Goal: Obtain resource: Download file/media

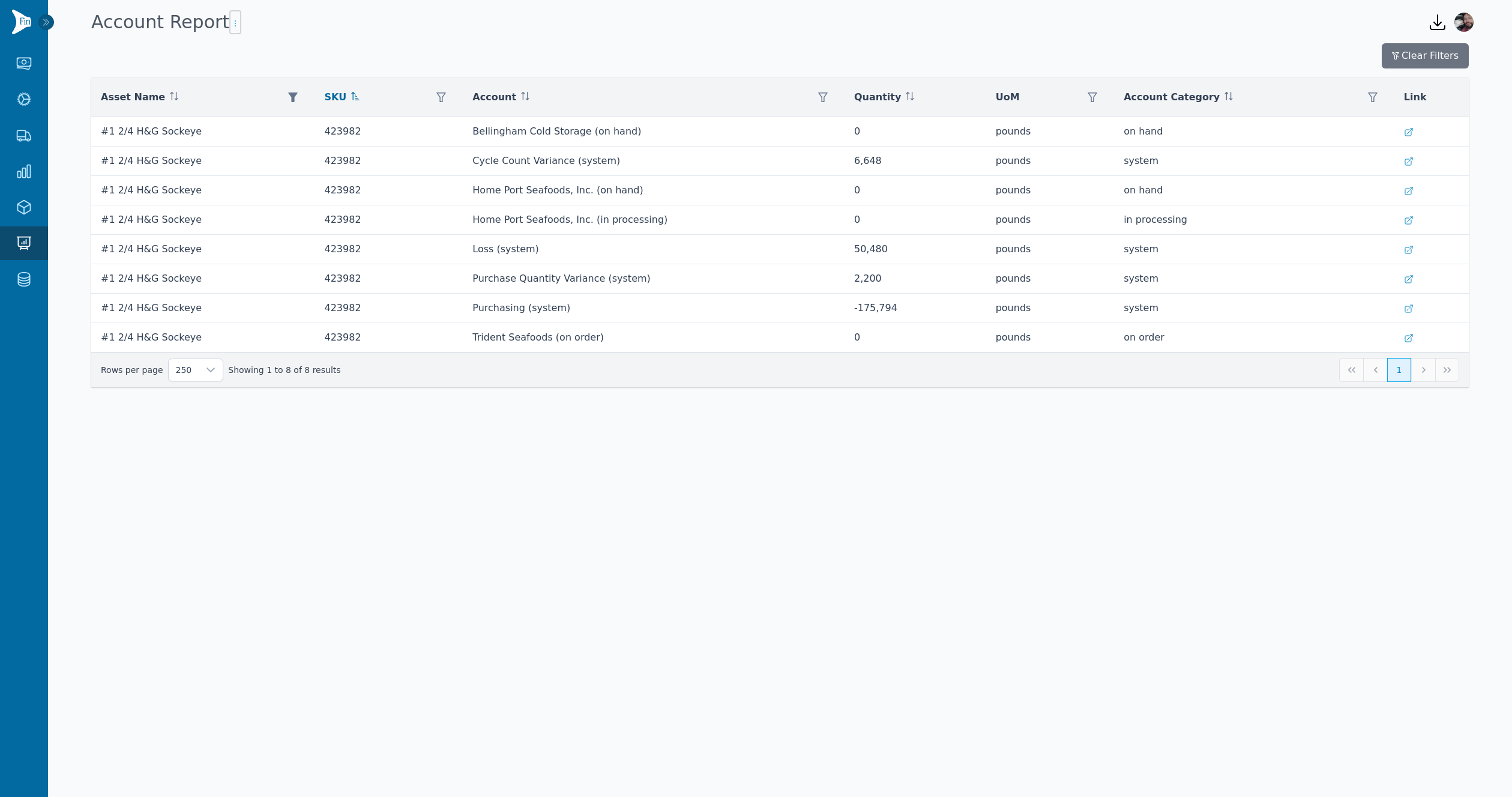
click at [230, 27] on icon "button" at bounding box center [235, 23] width 10 height 10
click at [267, 47] on span "Export .csv" at bounding box center [260, 47] width 69 height 10
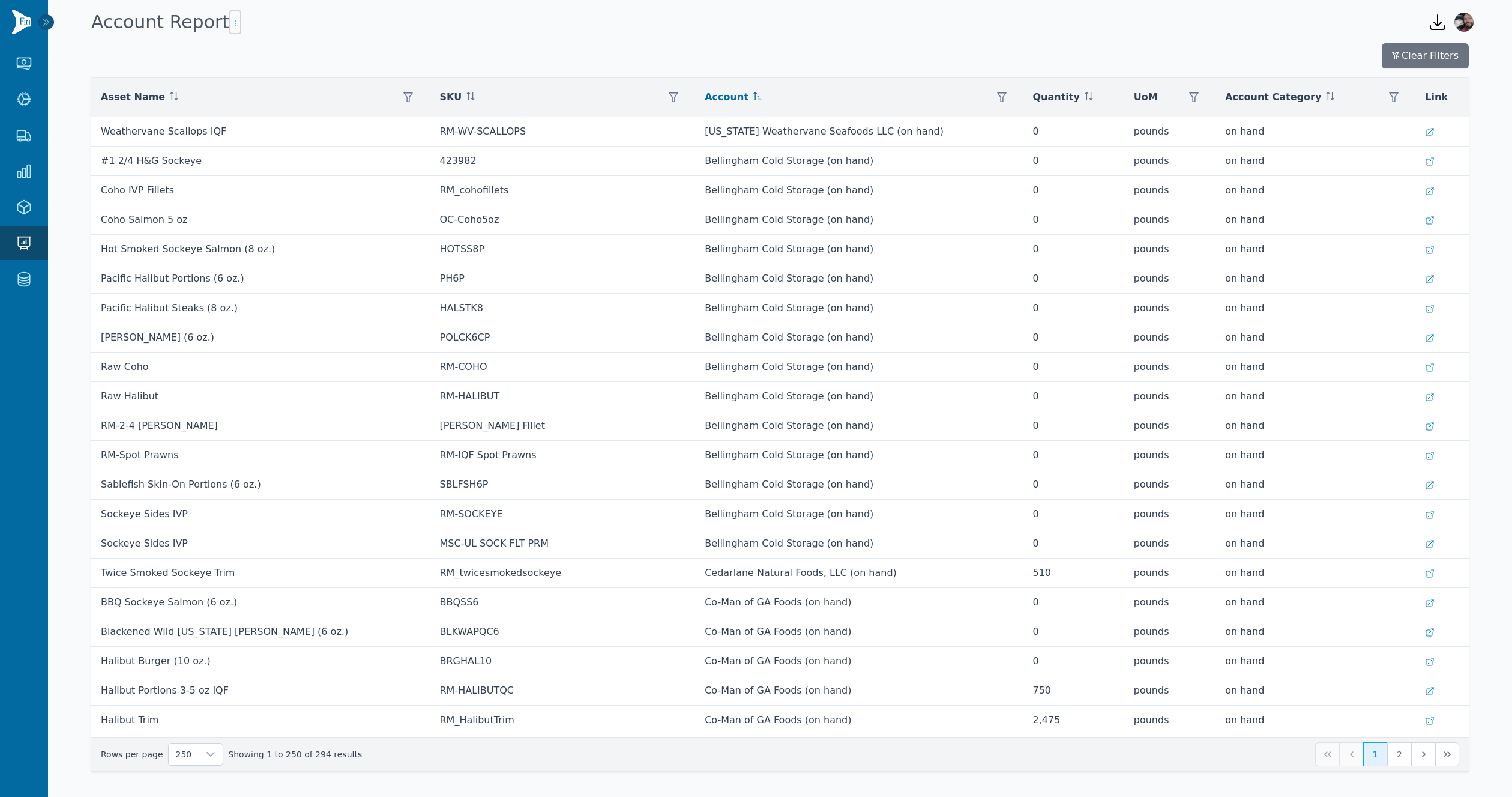
click at [230, 27] on icon "button" at bounding box center [235, 23] width 10 height 10
click at [258, 48] on span "Export .csv" at bounding box center [260, 47] width 69 height 10
click at [1433, 26] on icon "button" at bounding box center [1438, 22] width 19 height 19
drag, startPoint x: 1085, startPoint y: 36, endPoint x: 1126, endPoint y: 42, distance: 41.4
click at [1084, 36] on div "Account Report" at bounding box center [749, 22] width 1327 height 32
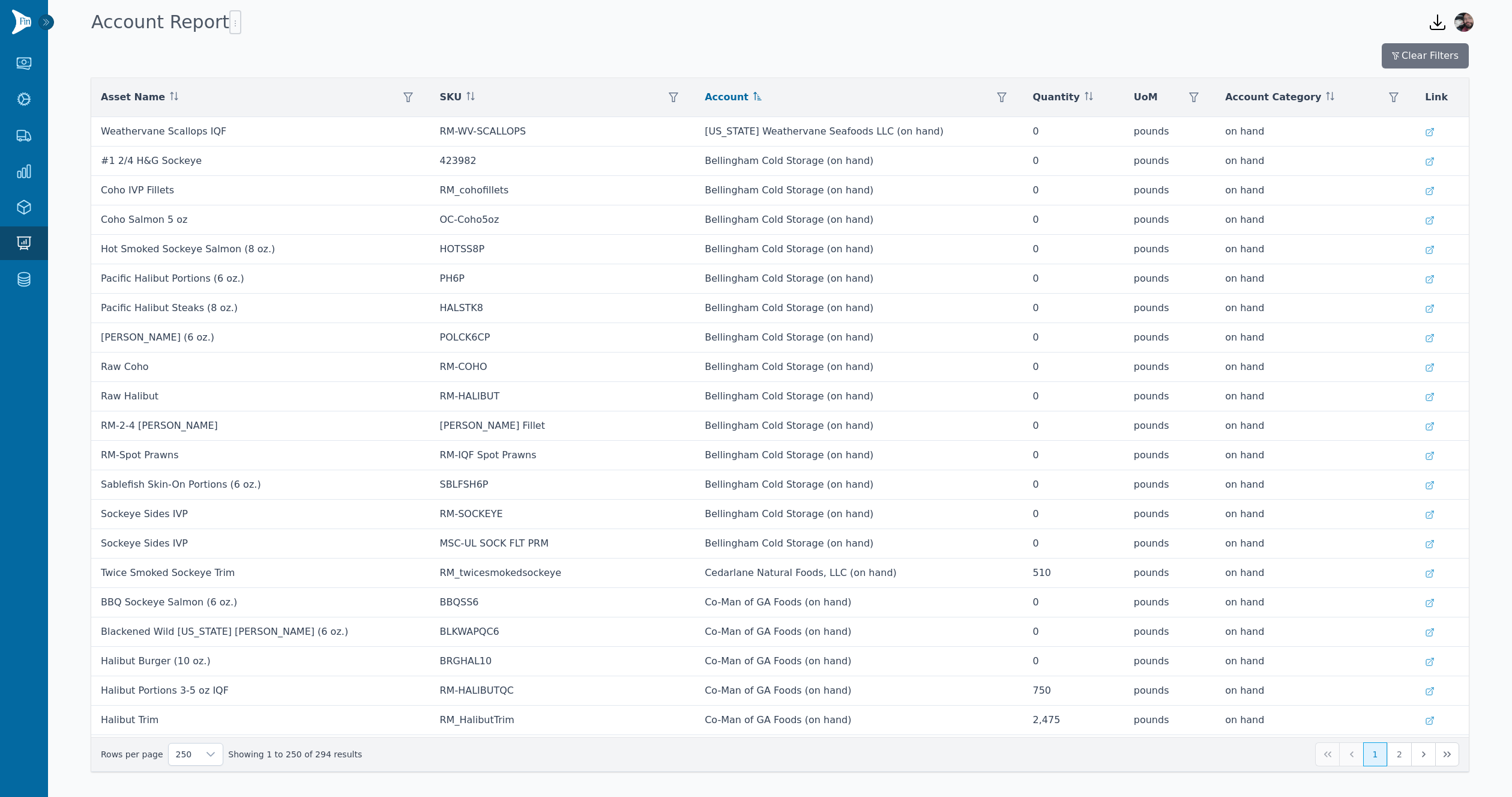
click at [551, 37] on div "Account Report" at bounding box center [749, 22] width 1327 height 32
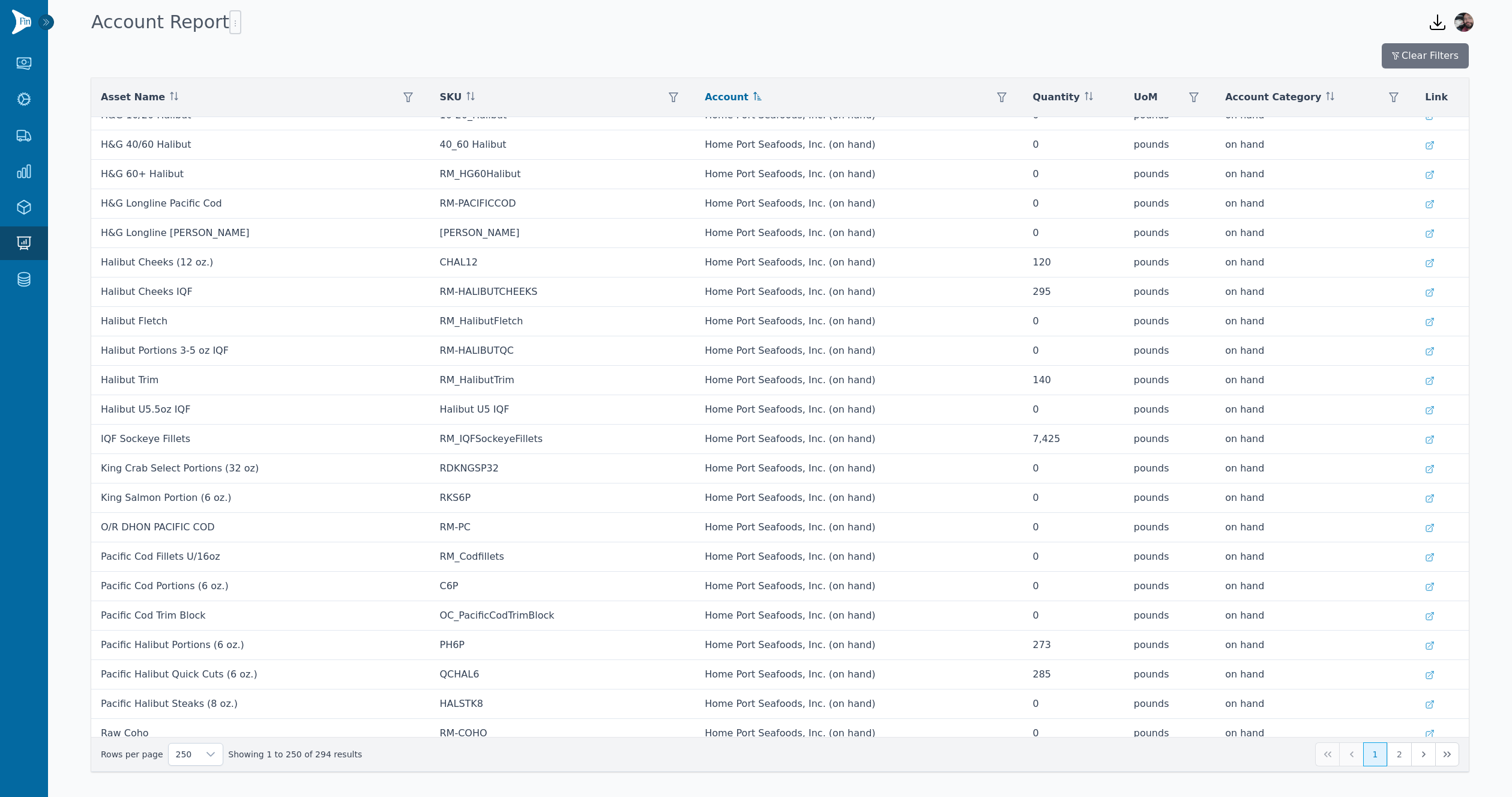
scroll to position [4467, 0]
